Goal: Task Accomplishment & Management: Use online tool/utility

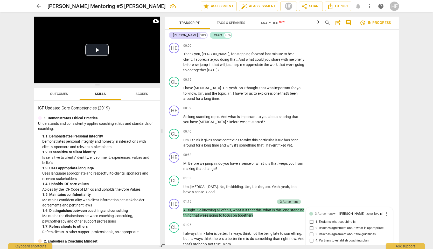
scroll to position [1952, 0]
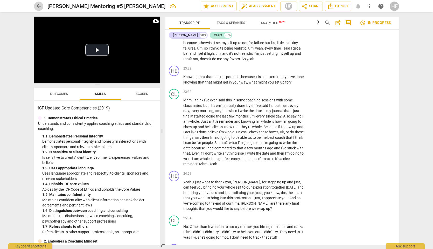
click at [39, 6] on span "arrow_back" at bounding box center [38, 6] width 6 height 6
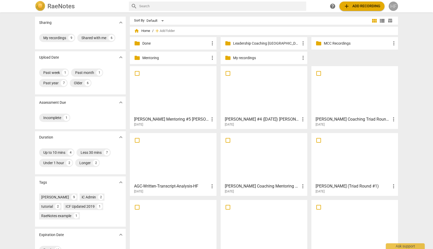
click at [392, 6] on div "HF" at bounding box center [392, 6] width 9 height 9
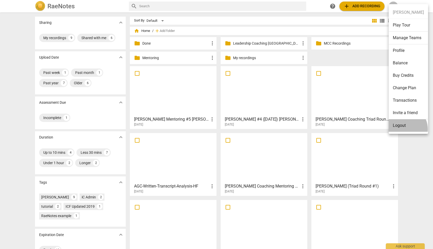
click at [402, 129] on li "Logout" at bounding box center [407, 125] width 39 height 12
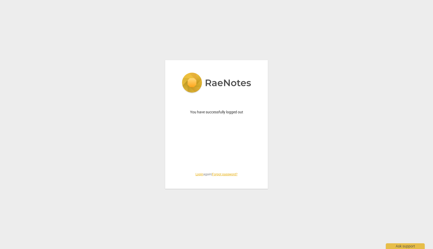
click at [197, 174] on link "Login" at bounding box center [199, 174] width 8 height 4
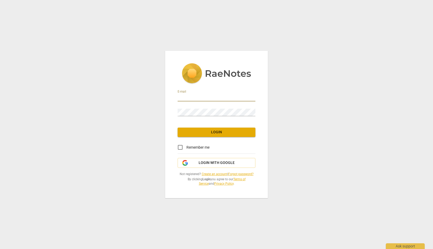
type input "[PERSON_NAME][EMAIL_ADDRESS][DOMAIN_NAME]"
click at [225, 132] on span "Login" at bounding box center [216, 131] width 69 height 5
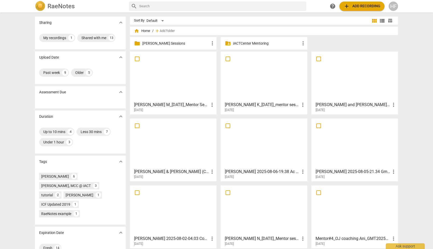
click at [189, 42] on p "[PERSON_NAME] Sessions" at bounding box center [175, 43] width 67 height 5
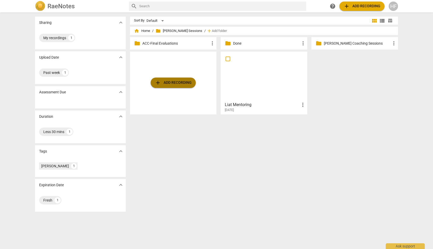
click at [177, 87] on button "add Add recording" at bounding box center [172, 82] width 45 height 10
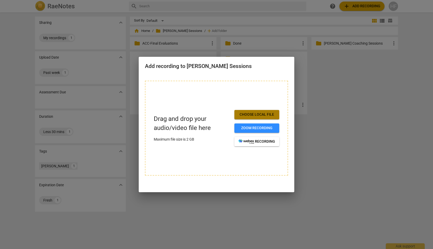
click at [252, 112] on button "Choose local file" at bounding box center [256, 114] width 45 height 9
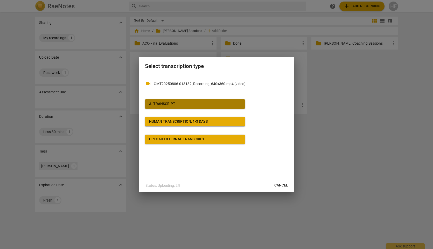
click at [214, 103] on span "AI Transcript" at bounding box center [195, 103] width 92 height 5
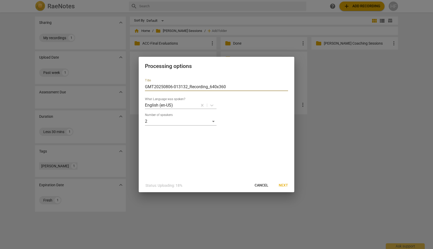
drag, startPoint x: 230, startPoint y: 87, endPoint x: 135, endPoint y: 87, distance: 94.8
click at [135, 87] on div "Processing options Title GMT20250806-013132_Recording_640x360 What Language was…" at bounding box center [216, 124] width 433 height 249
type input "[PERSON_NAME]"
click at [284, 186] on span "Next" at bounding box center [282, 185] width 9 height 5
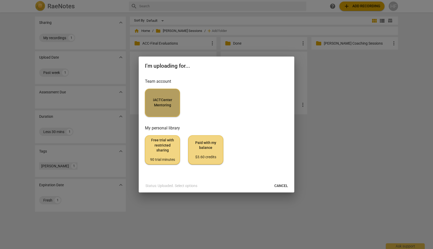
click at [172, 95] on button "iACTCenter Mentoring" at bounding box center [162, 103] width 35 height 28
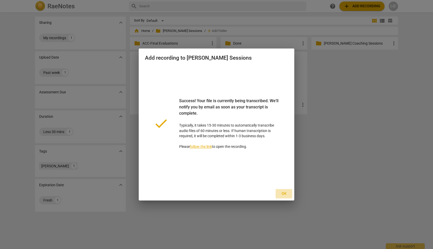
click at [283, 192] on span "Ok" at bounding box center [283, 193] width 8 height 5
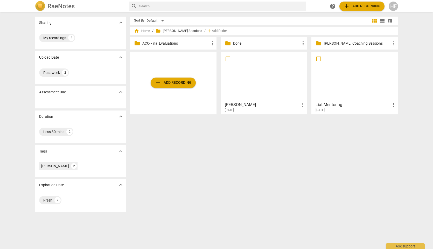
click at [241, 103] on h3 "[PERSON_NAME]" at bounding box center [262, 105] width 75 height 6
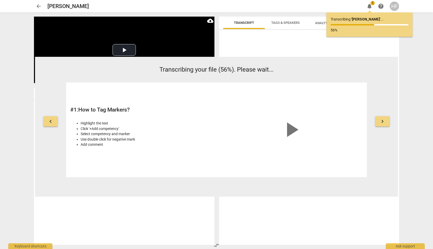
click at [42, 6] on span "arrow_back" at bounding box center [38, 6] width 9 height 6
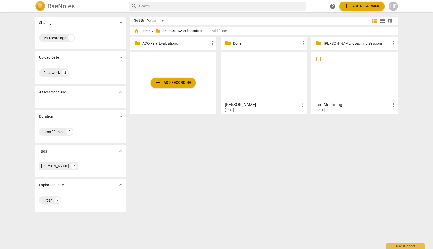
click at [234, 100] on div "[PERSON_NAME] more_vert [DATE]" at bounding box center [263, 105] width 83 height 13
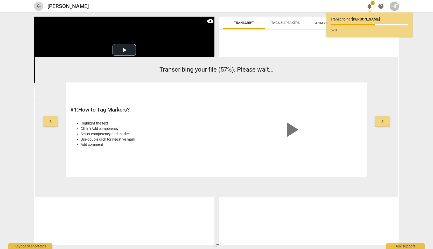
click at [37, 4] on span "arrow_back" at bounding box center [38, 6] width 6 height 6
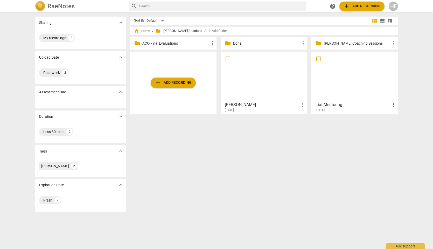
click at [257, 104] on h3 "[PERSON_NAME]" at bounding box center [262, 105] width 75 height 6
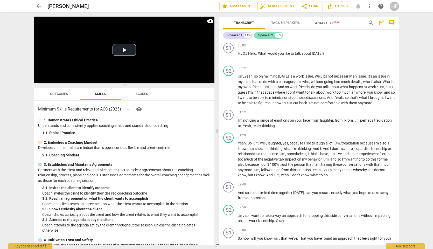
click at [265, 36] on div "Speaker 2" at bounding box center [265, 35] width 15 height 5
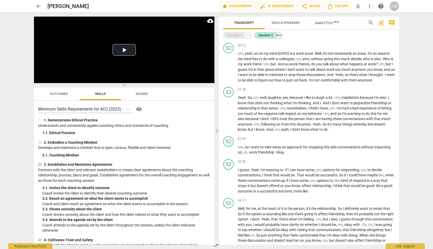
click at [236, 33] on div "Speaker 1" at bounding box center [234, 35] width 15 height 5
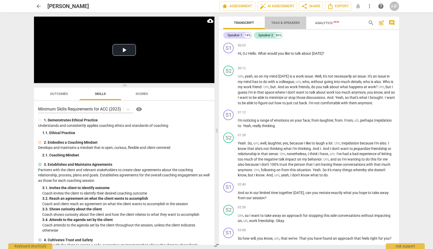
click at [287, 25] on span "Tags & Speakers" at bounding box center [285, 22] width 41 height 7
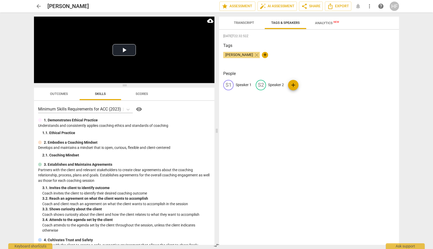
click at [244, 85] on p "Speaker 1" at bounding box center [243, 84] width 16 height 5
click at [246, 25] on span "Transcript" at bounding box center [243, 22] width 33 height 7
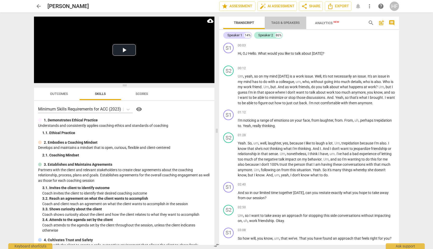
click at [287, 21] on span "Tags & Speakers" at bounding box center [285, 23] width 28 height 4
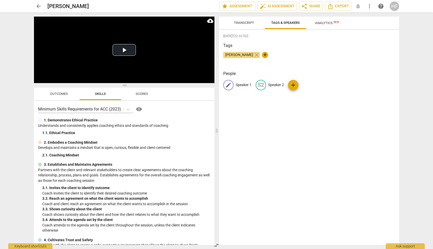
click at [242, 83] on p "Speaker 1" at bounding box center [243, 84] width 16 height 5
type input "[PERSON_NAME]"
click at [307, 84] on p "Speaker 2" at bounding box center [309, 84] width 16 height 5
type input "Client"
click at [335, 64] on div "Tags [PERSON_NAME] close +" at bounding box center [308, 54] width 171 height 24
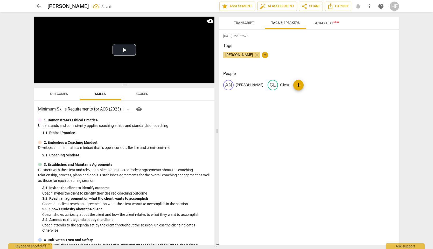
click at [247, 23] on span "Transcript" at bounding box center [244, 23] width 20 height 4
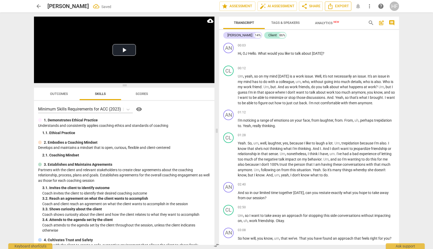
click at [337, 8] on span "Export" at bounding box center [338, 6] width 22 height 6
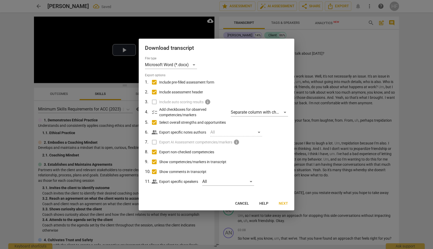
click at [314, 63] on div at bounding box center [216, 124] width 433 height 249
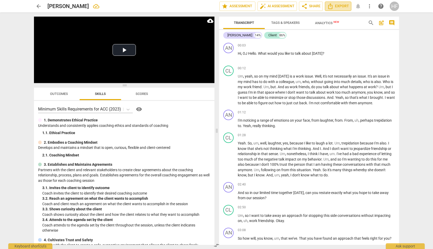
click at [340, 6] on span "Export" at bounding box center [338, 6] width 22 height 6
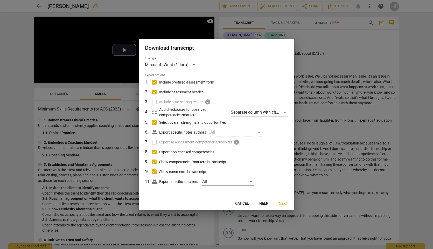
click at [284, 207] on button "Next" at bounding box center [283, 203] width 18 height 9
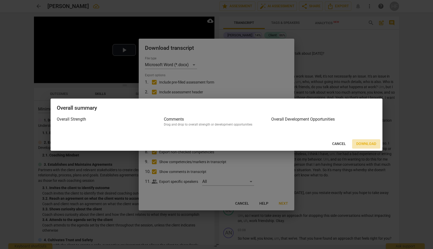
click at [362, 140] on button "Download" at bounding box center [366, 143] width 28 height 9
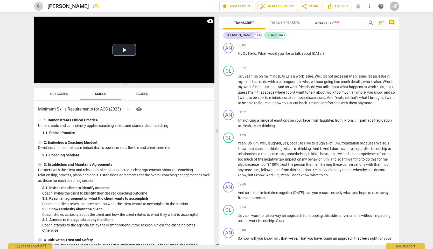
click at [39, 5] on span "arrow_back" at bounding box center [38, 6] width 6 height 6
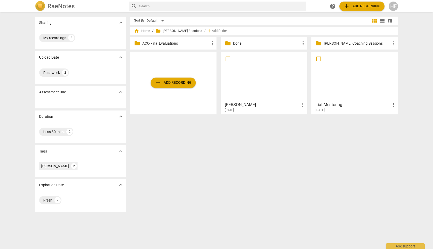
click at [393, 8] on div "HF" at bounding box center [392, 6] width 9 height 9
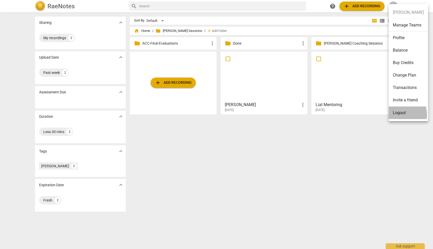
click at [401, 114] on li "Logout" at bounding box center [407, 112] width 39 height 12
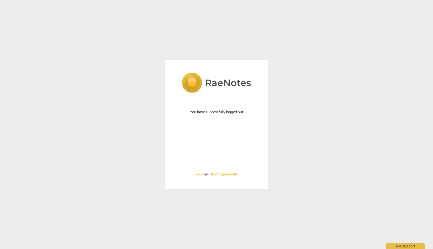
click at [199, 174] on link "Login" at bounding box center [199, 174] width 8 height 4
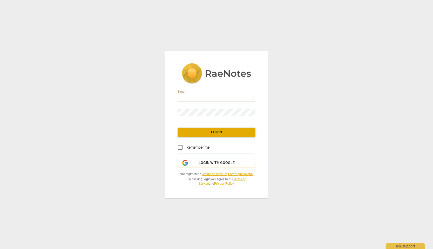
type input "[EMAIL_ADDRESS][DOMAIN_NAME]"
click at [218, 132] on span "Login" at bounding box center [216, 131] width 69 height 5
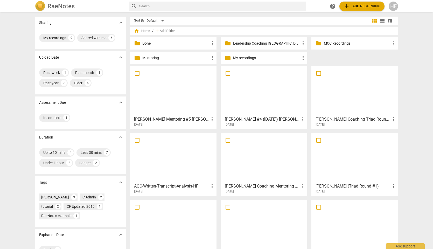
click at [251, 121] on h3 "[PERSON_NAME] #4 ([DATE]) [PERSON_NAME]" at bounding box center [262, 119] width 75 height 6
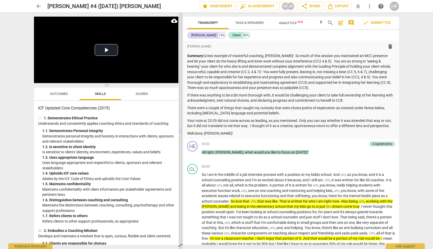
drag, startPoint x: 217, startPoint y: 130, endPoint x: 181, endPoint y: 130, distance: 36.0
click at [181, 130] on span at bounding box center [180, 130] width 3 height 236
click at [149, 76] on video at bounding box center [106, 50] width 144 height 66
click at [107, 51] on button "Play Video" at bounding box center [106, 50] width 23 height 12
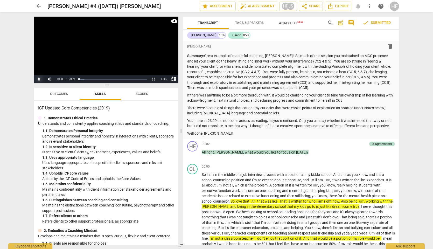
click at [39, 79] on button "Pause" at bounding box center [39, 79] width 10 height 8
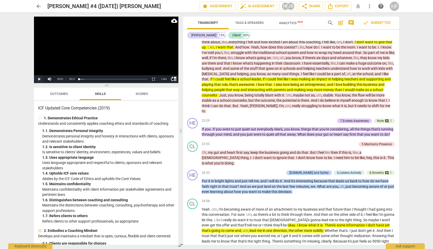
scroll to position [1194, 0]
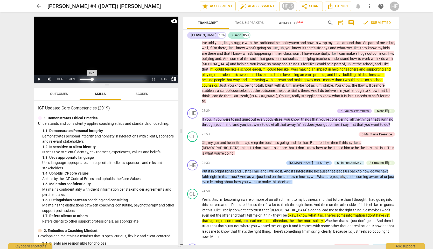
click at [92, 79] on div "Loaded : 0% Progress : 18.99%" at bounding box center [113, 78] width 67 height 1
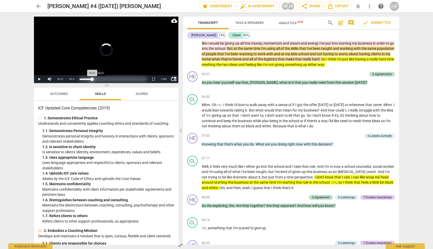
click at [100, 78] on div "Loaded : 0% Progress : 18.99%" at bounding box center [113, 78] width 67 height 1
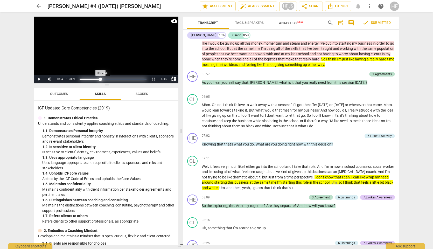
click at [105, 78] on div "Loaded : 0% Progress : 31.40%" at bounding box center [113, 78] width 67 height 1
click at [114, 78] on div "Loaded : 0% Progress : 37.98%" at bounding box center [113, 78] width 67 height 1
click at [116, 78] on div "Loaded : 0% Progress : 51.55%" at bounding box center [113, 78] width 67 height 1
click at [122, 78] on div "Loaded : 0% Progress : 55.04%" at bounding box center [112, 79] width 71 height 8
click at [126, 77] on div "Loaded : 0% Progress : 55.04%" at bounding box center [112, 79] width 71 height 8
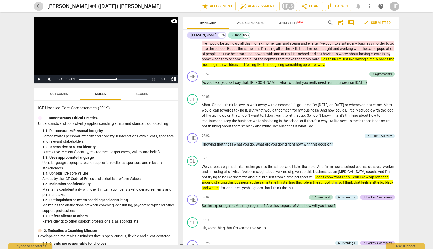
click at [39, 6] on span "arrow_back" at bounding box center [38, 6] width 6 height 6
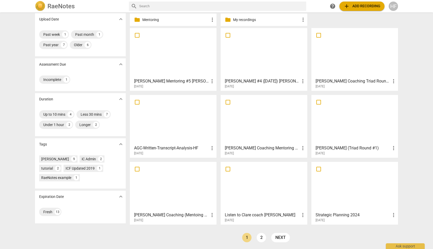
scroll to position [38, 0]
click at [180, 214] on h3 "[PERSON_NAME] Coaching (Mentoing #2)" at bounding box center [171, 215] width 75 height 6
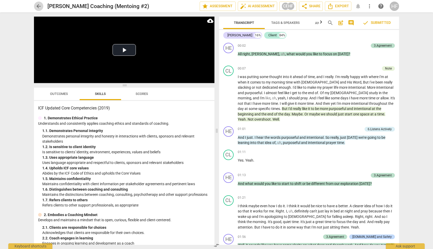
click at [39, 4] on span "arrow_back" at bounding box center [38, 6] width 6 height 6
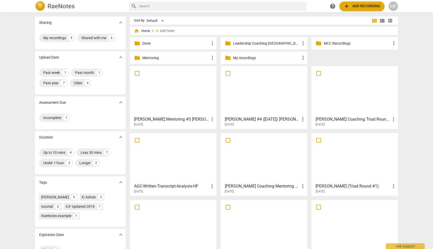
click at [336, 118] on h3 "[PERSON_NAME] Coaching Triad Round 2" at bounding box center [352, 119] width 75 height 6
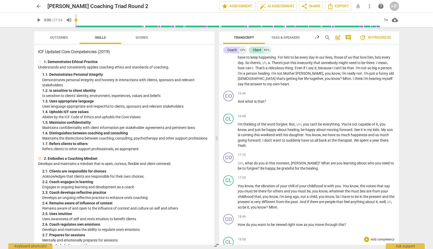
scroll to position [646, 0]
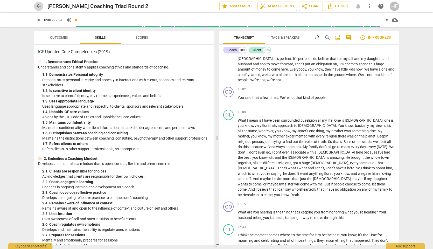
click at [40, 5] on span "arrow_back" at bounding box center [38, 6] width 6 height 6
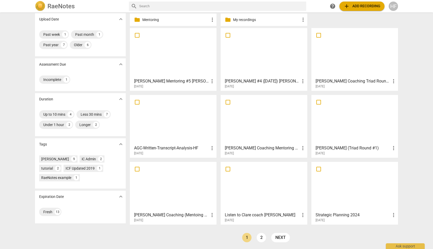
scroll to position [38, 0]
click at [168, 215] on h3 "[PERSON_NAME] Coaching (Mentoing #2)" at bounding box center [171, 215] width 75 height 6
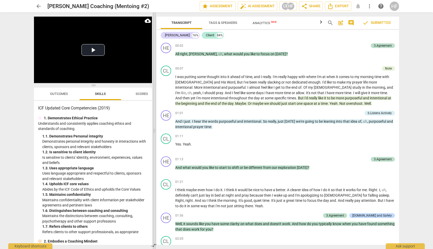
drag, startPoint x: 215, startPoint y: 130, endPoint x: 143, endPoint y: 140, distance: 73.1
click at [153, 140] on span at bounding box center [154, 130] width 3 height 236
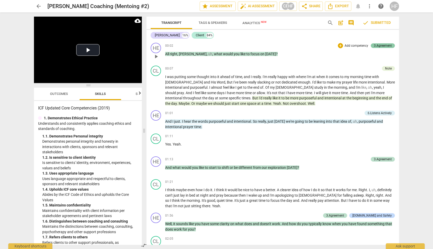
click at [383, 46] on div "3.Agreement" at bounding box center [382, 45] width 18 height 5
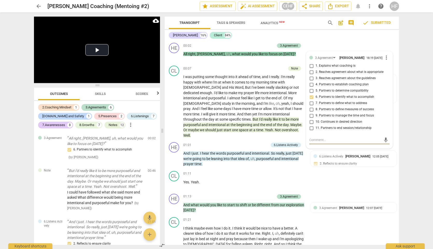
click at [373, 37] on div "[PERSON_NAME] 16% Client 84%" at bounding box center [282, 35] width 226 height 9
